Goal: Entertainment & Leisure: Browse casually

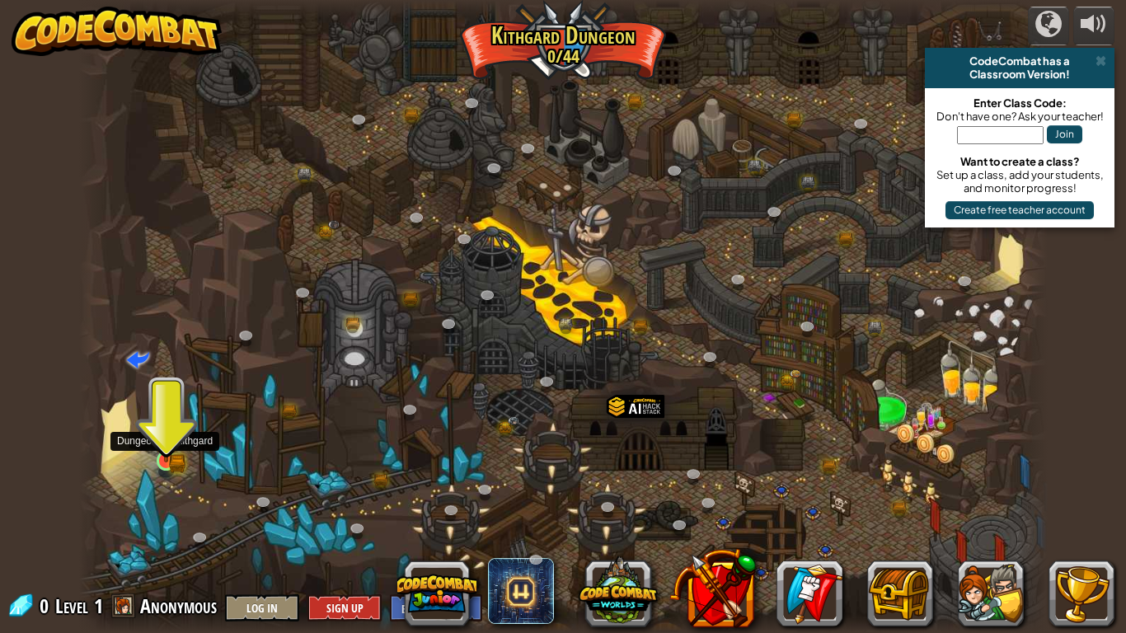
click at [163, 457] on img at bounding box center [166, 436] width 25 height 54
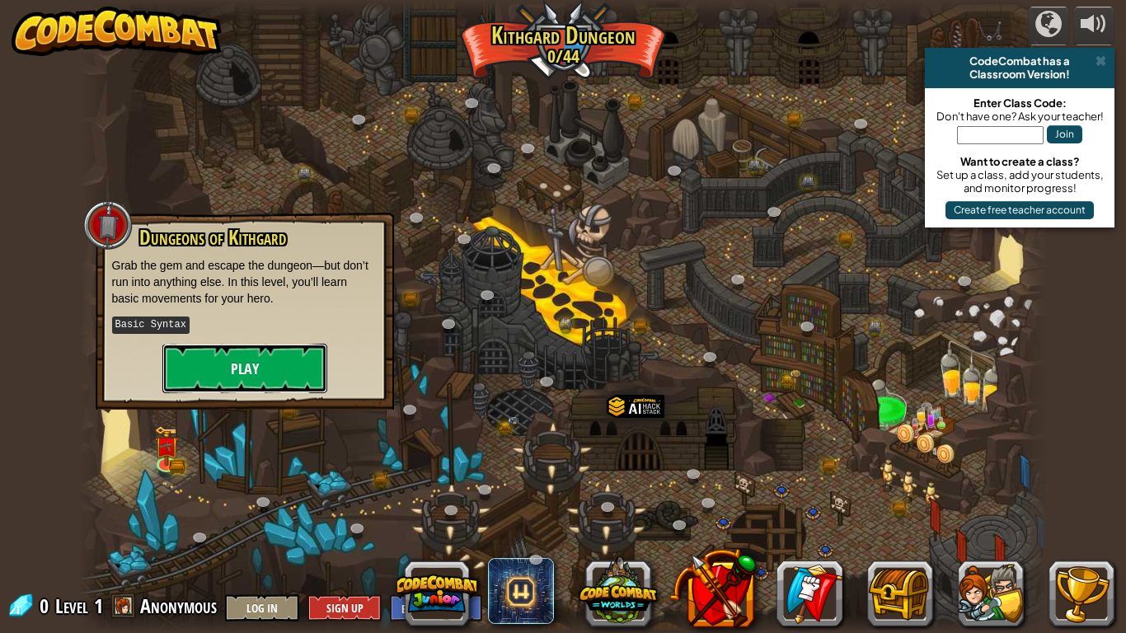
click at [293, 363] on button "Play" at bounding box center [244, 368] width 165 height 49
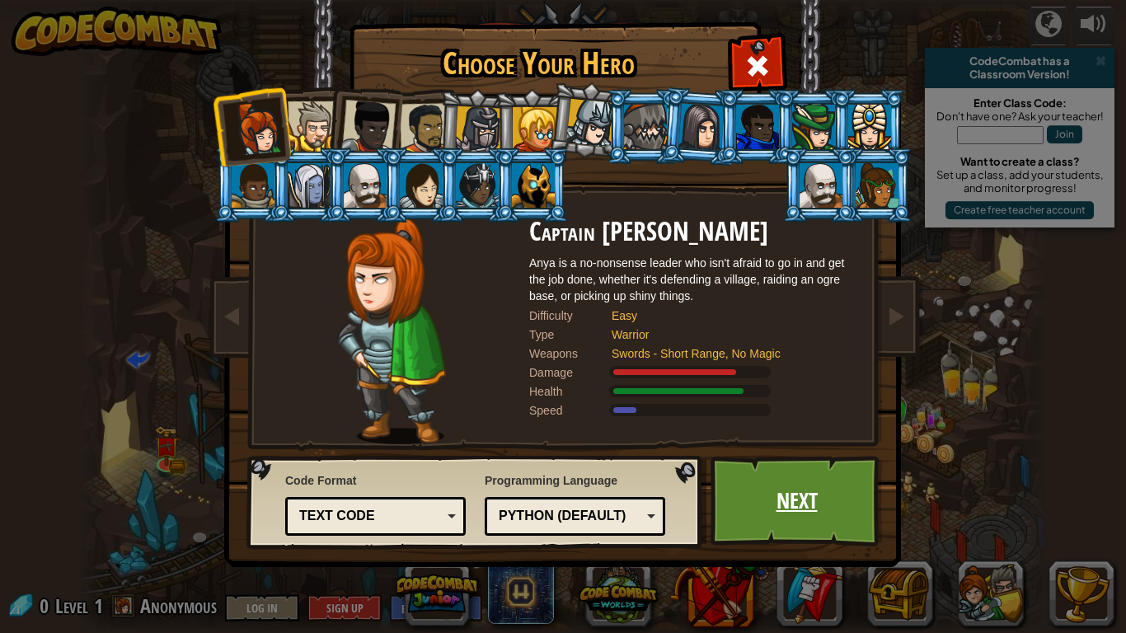
click at [796, 476] on link "Next" at bounding box center [796, 501] width 172 height 91
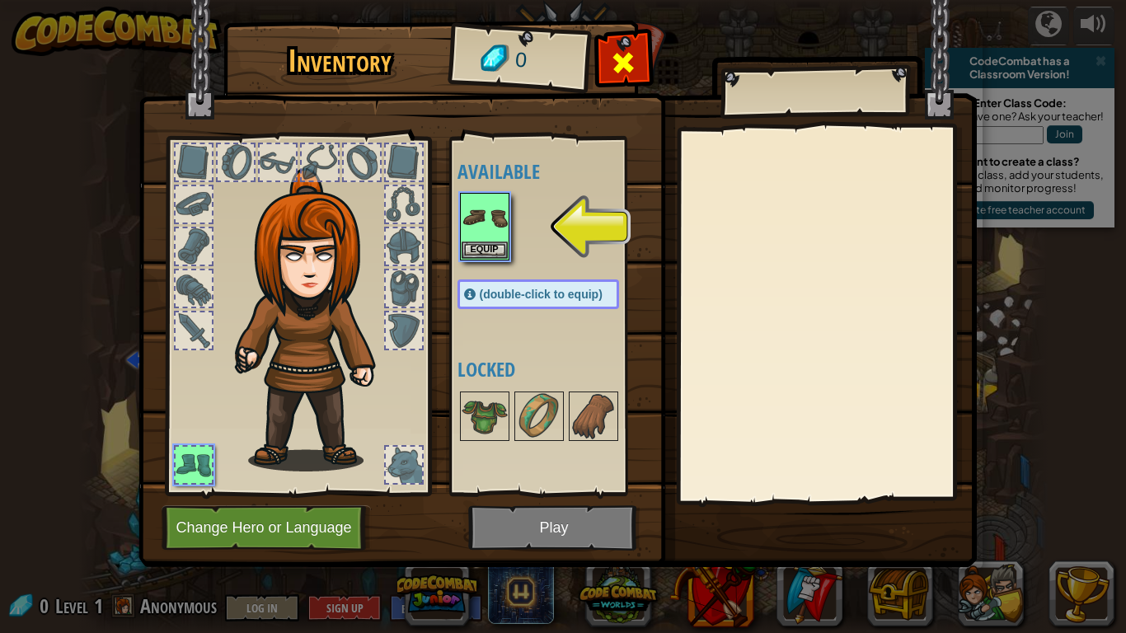
click at [625, 49] on span at bounding box center [623, 62] width 26 height 26
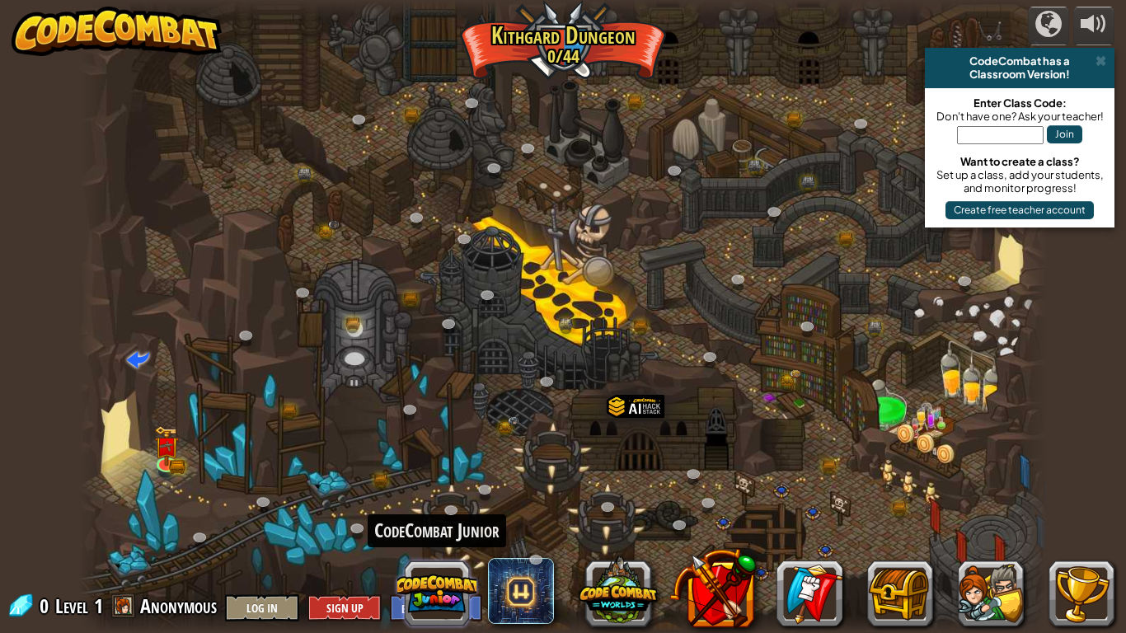
click at [463, 604] on button at bounding box center [436, 593] width 79 height 79
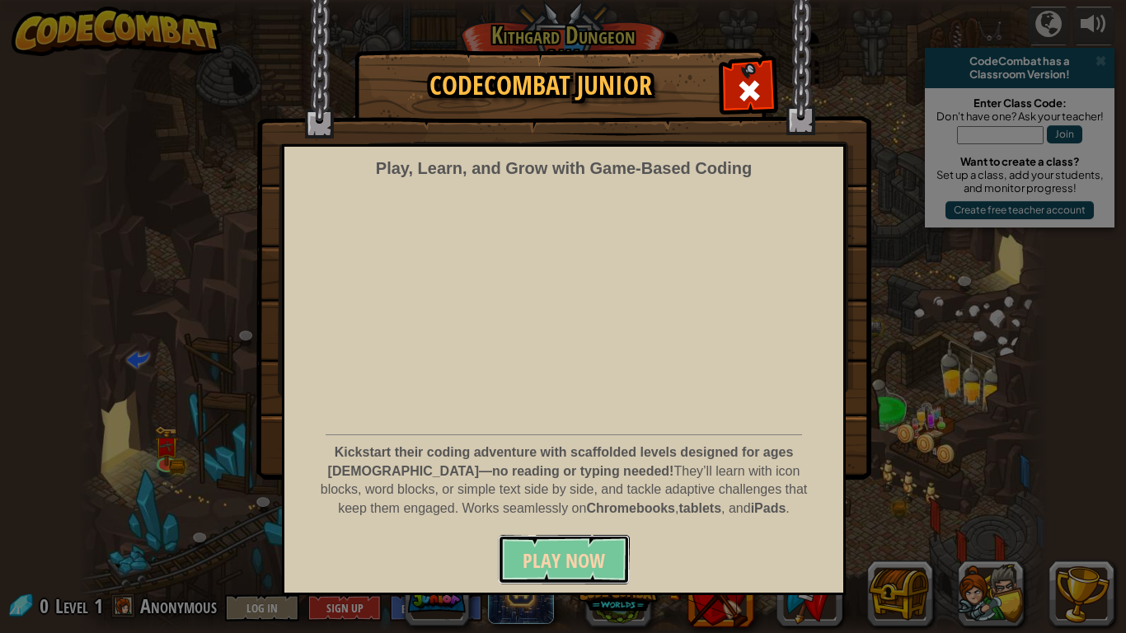
click at [532, 559] on span "Play Now" at bounding box center [563, 560] width 82 height 26
